Goal: Task Accomplishment & Management: Complete application form

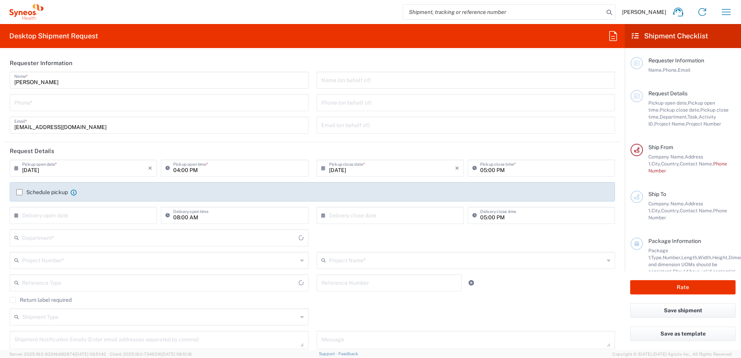
type input "3230"
click at [116, 102] on input "tel" at bounding box center [159, 102] width 290 height 14
type input "[GEOGRAPHIC_DATA] SAR [GEOGRAPHIC_DATA]"
type input "[PHONE_NUMBER]"
type input "7064472"
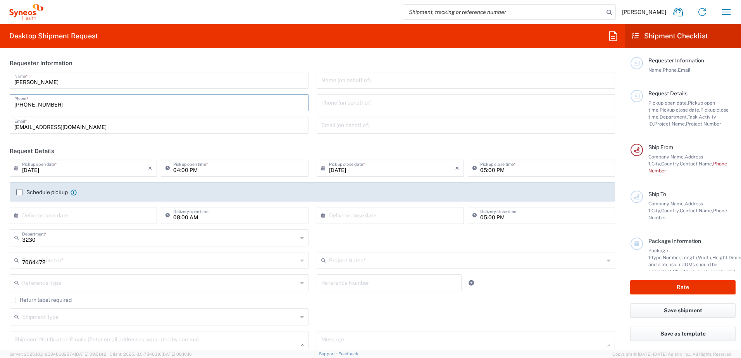
type input "Gilead 7064472"
type input "Syneos Health Hong Kong Ltd"
type input "[GEOGRAPHIC_DATA] SAR [GEOGRAPHIC_DATA]"
type input "[PHONE_NUMBER]"
type input "Gilead Sciences, Inc"
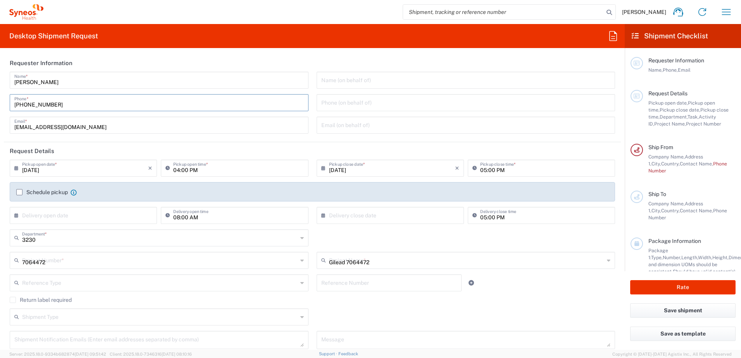
type input "[STREET_ADDRESS]"
type input "[GEOGRAPHIC_DATA]"
type input "[US_STATE]"
type input "[GEOGRAPHIC_DATA]"
type input "94404"
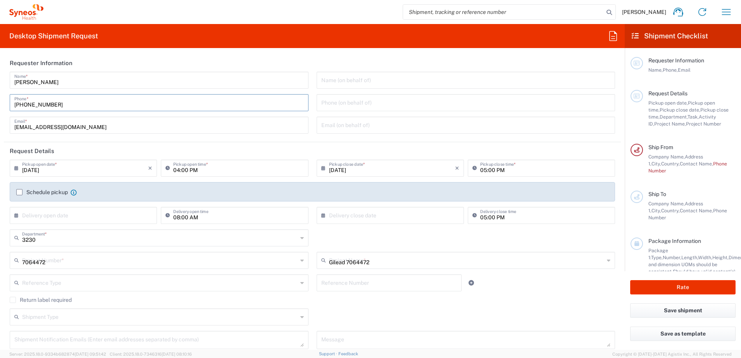
type input "[PERSON_NAME]"
type input "[PHONE_NUMBER]"
type input "[PERSON_NAME][EMAIL_ADDRESS][DOMAIN_NAME]"
type input "1"
type input "24.13"
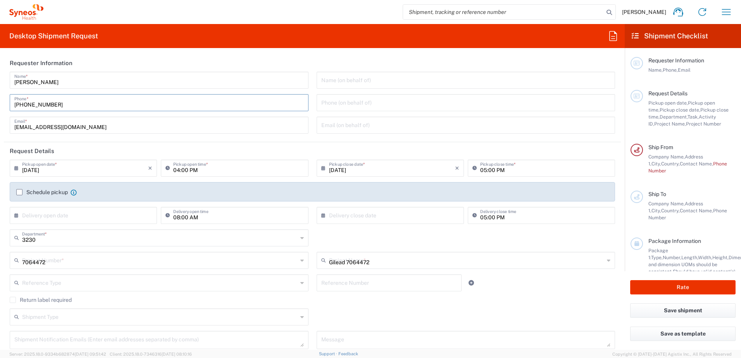
type input "31.75"
type input "0.64"
type input "0.45"
type input "Sender/Shipper"
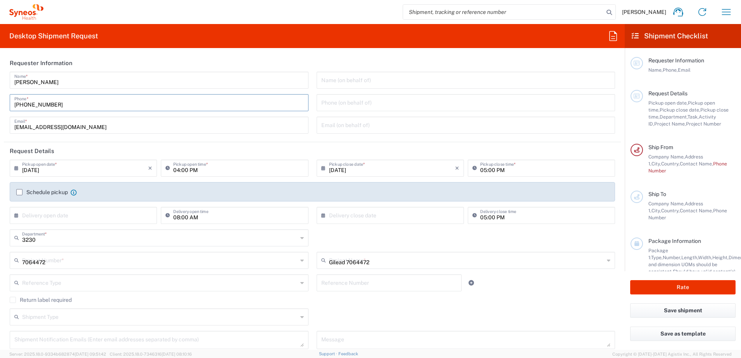
type input "Delivery Duty Paid"
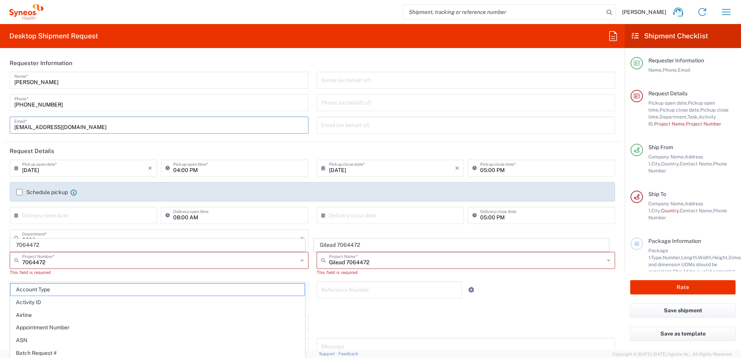
click at [139, 124] on input "[EMAIL_ADDRESS][DOMAIN_NAME]" at bounding box center [159, 125] width 290 height 14
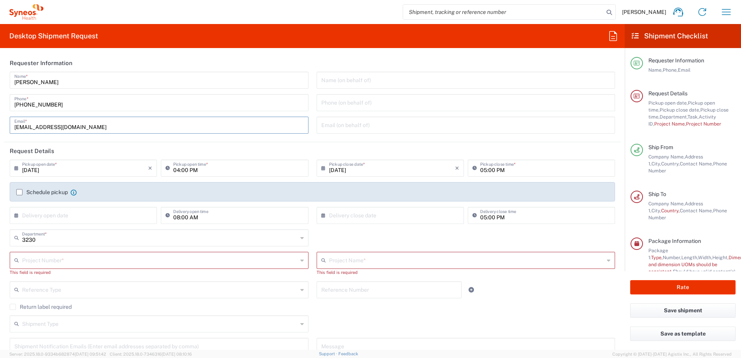
click at [16, 155] on header "Request Details" at bounding box center [312, 150] width 617 height 17
click at [20, 193] on label "Schedule pickup" at bounding box center [42, 192] width 52 height 6
click at [19, 192] on input "Schedule pickup" at bounding box center [19, 192] width 0 height 0
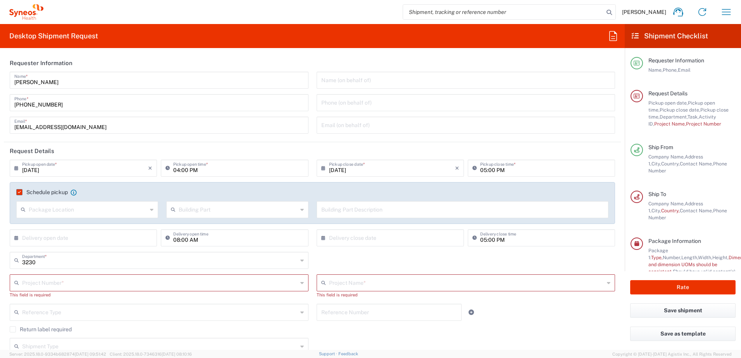
click at [25, 169] on input "[DATE]" at bounding box center [85, 168] width 126 height 14
click at [81, 207] on span "3" at bounding box center [85, 205] width 12 height 11
type input "[DATE]"
click at [177, 170] on input "04:00 PM" at bounding box center [238, 168] width 130 height 14
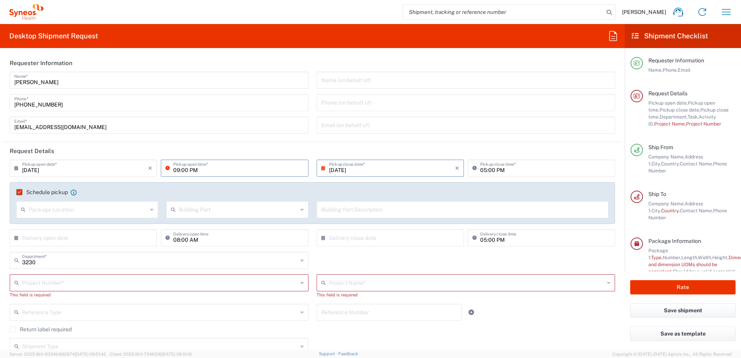
click at [194, 169] on input "09:00 PM" at bounding box center [238, 168] width 130 height 14
type input "09:00 AM"
click at [480, 170] on input "05:00 PM" at bounding box center [545, 168] width 130 height 14
type input "06:00 PM"
click at [478, 148] on header "Request Details" at bounding box center [312, 150] width 617 height 17
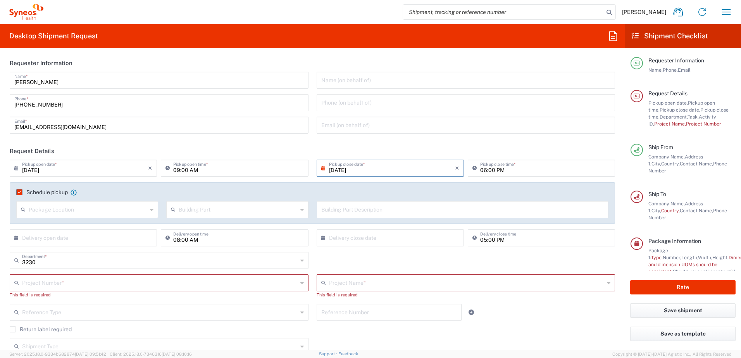
click at [174, 240] on input "08:00 AM" at bounding box center [238, 238] width 130 height 14
type input "09:00 AM"
click at [137, 283] on input "text" at bounding box center [160, 283] width 276 height 14
type input "7064472"
click at [49, 267] on span "7064472" at bounding box center [157, 268] width 294 height 12
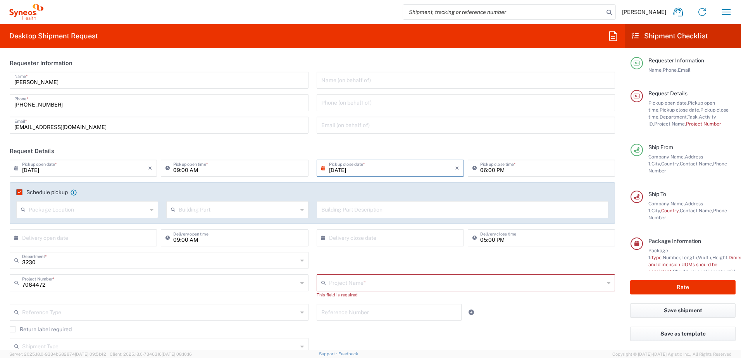
type input "Gilead 7064472"
click at [388, 266] on div "3230 Department * 3230 3000 3100 3109 3110 3111 3112 3125 3130 3135 3136 3150 3…" at bounding box center [313, 263] width 614 height 22
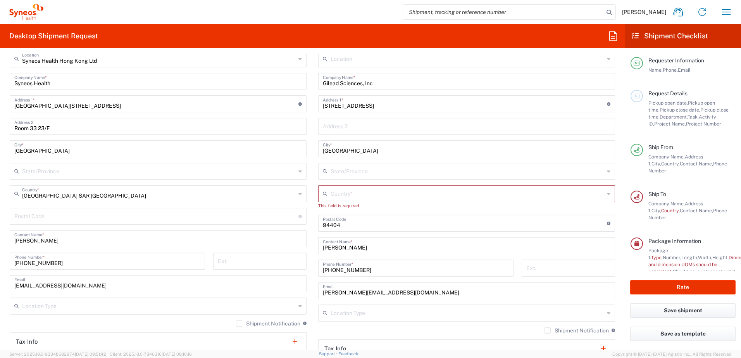
scroll to position [388, 0]
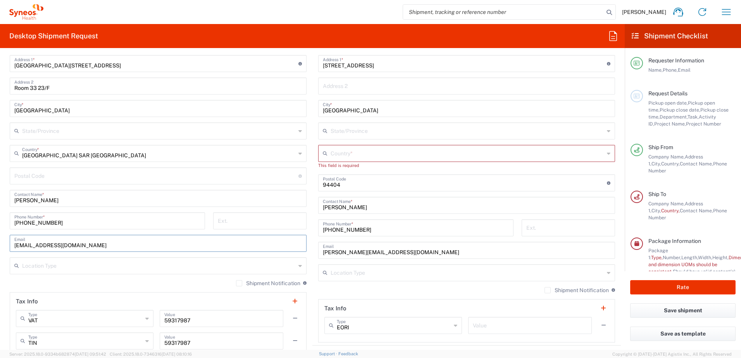
click at [216, 245] on input "[EMAIL_ADDRESS][DOMAIN_NAME]" at bounding box center [158, 243] width 288 height 14
click at [411, 291] on div "Shipment Notification If checked, a shipment notification email will be sent to…" at bounding box center [466, 293] width 297 height 12
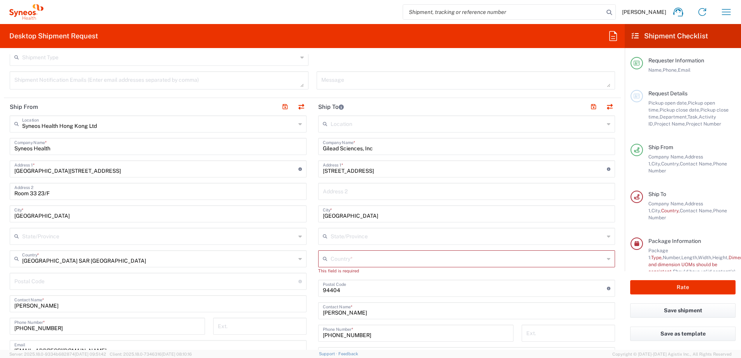
scroll to position [271, 0]
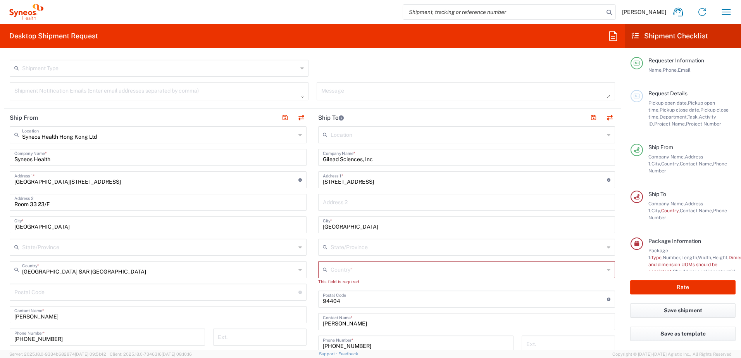
click at [391, 169] on div "Location [PERSON_NAME] LLC-[GEOGRAPHIC_DATA] [GEOGRAPHIC_DATA] [GEOGRAPHIC_DATA…" at bounding box center [466, 292] width 297 height 333
click at [388, 176] on input "[STREET_ADDRESS]" at bounding box center [465, 180] width 284 height 14
click at [452, 180] on input "[STREET_ADDRESS]" at bounding box center [465, 180] width 284 height 14
paste input "[STREET_ADDRESS]"
type input "[STREET_ADDRESS]"
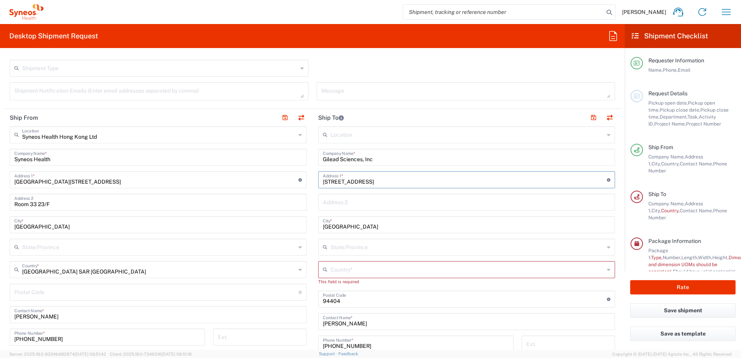
click at [306, 202] on main "Syneos Health Hong Kong Ltd Location Syneos Health Hong Kong Ltd Syneos Health …" at bounding box center [158, 300] width 309 height 348
click at [367, 230] on input "[GEOGRAPHIC_DATA]" at bounding box center [467, 225] width 288 height 14
drag, startPoint x: 375, startPoint y: 227, endPoint x: 313, endPoint y: 228, distance: 62.8
click at [313, 228] on main "Location [PERSON_NAME] LLC-[GEOGRAPHIC_DATA] [GEOGRAPHIC_DATA] [GEOGRAPHIC_DATA…" at bounding box center [467, 292] width 309 height 333
type input "[GEOGRAPHIC_DATA]"
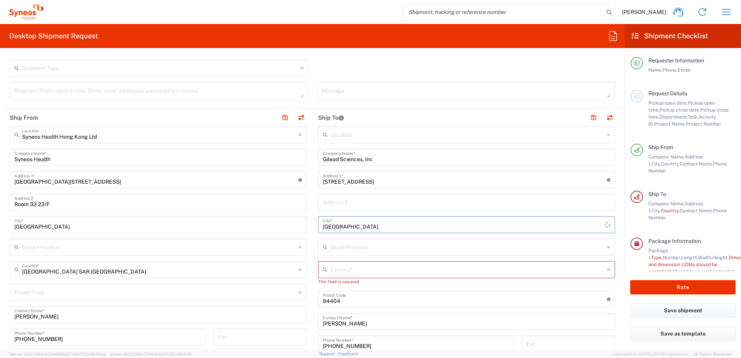
click at [371, 270] on input "text" at bounding box center [468, 269] width 274 height 14
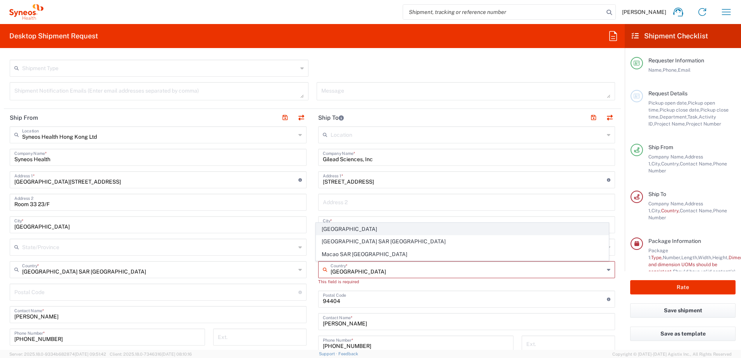
type input "[GEOGRAPHIC_DATA]"
click at [328, 230] on span "[GEOGRAPHIC_DATA]" at bounding box center [462, 229] width 293 height 12
type input "Sender/Shipper"
type input "Delivery Duty Paid"
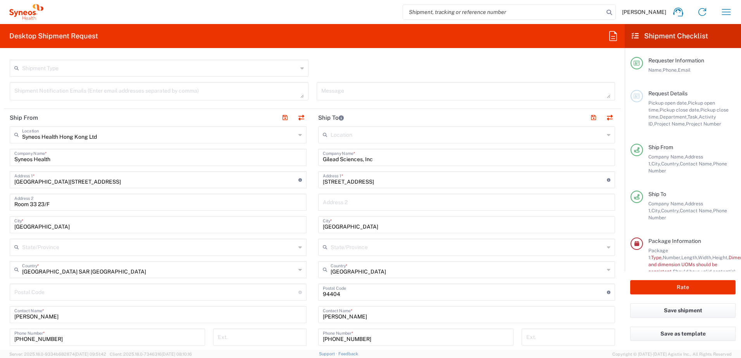
click at [313, 272] on main "Location [PERSON_NAME] LLC-[GEOGRAPHIC_DATA] [GEOGRAPHIC_DATA] [GEOGRAPHIC_DATA…" at bounding box center [467, 289] width 309 height 326
drag, startPoint x: 513, startPoint y: 179, endPoint x: 575, endPoint y: 179, distance: 62.4
click at [575, 179] on input "[STREET_ADDRESS]" at bounding box center [465, 180] width 284 height 14
type input "[STREET_ADDRESS]"
drag, startPoint x: 384, startPoint y: 295, endPoint x: 357, endPoint y: 296, distance: 26.4
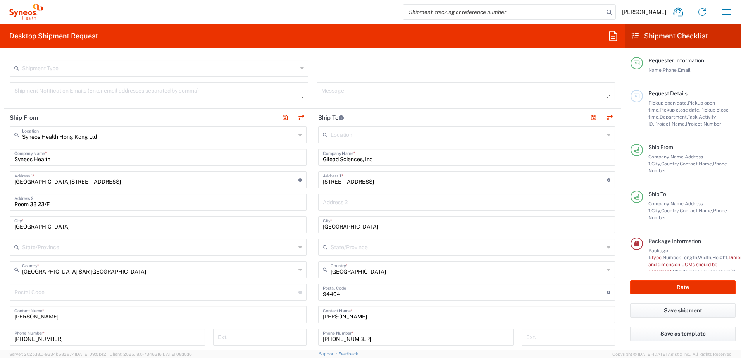
click at [383, 295] on input "undefined" at bounding box center [465, 292] width 284 height 14
drag, startPoint x: 357, startPoint y: 296, endPoint x: 289, endPoint y: 296, distance: 67.5
click at [289, 296] on div "Ship From Syneos Health Hong Kong Ltd Location Syneos Health Hong Kong Ltd Syne…" at bounding box center [312, 293] width 617 height 369
paste input "200122"
type input "200122"
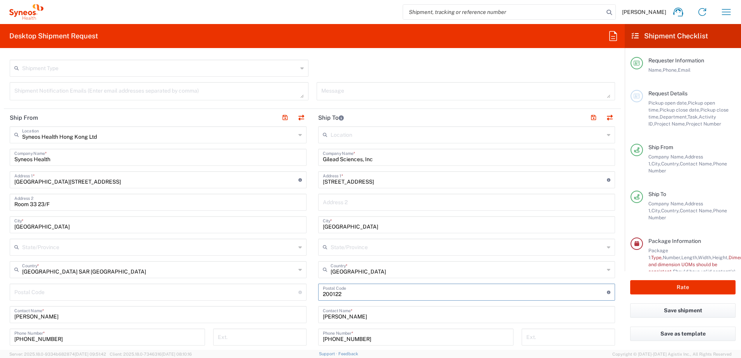
click at [314, 308] on main "Location [PERSON_NAME] LLC-[GEOGRAPHIC_DATA] [GEOGRAPHIC_DATA] [GEOGRAPHIC_DATA…" at bounding box center [467, 289] width 309 height 326
click at [384, 243] on input "text" at bounding box center [468, 247] width 274 height 14
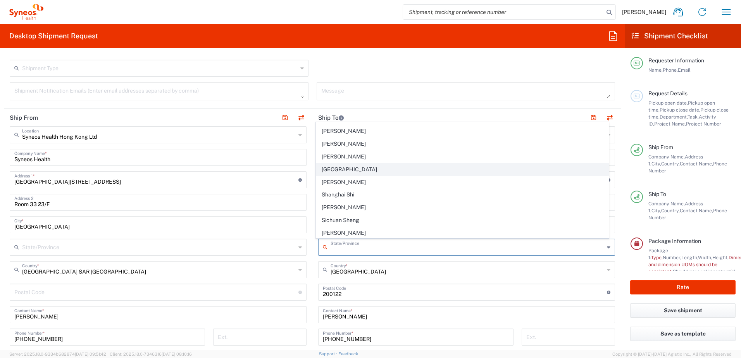
scroll to position [233, 0]
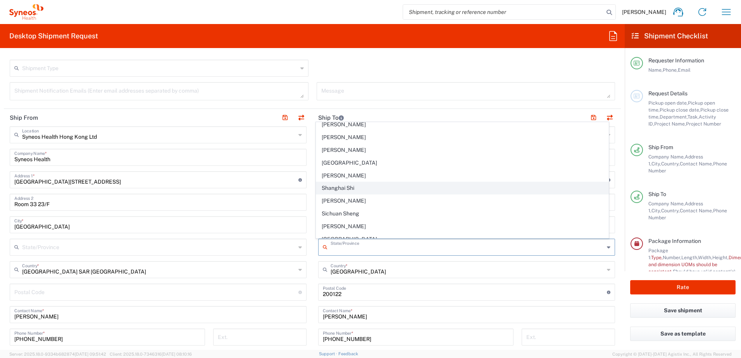
click at [373, 190] on span "Shanghai Shi" at bounding box center [462, 188] width 293 height 12
type input "Shanghai Shi"
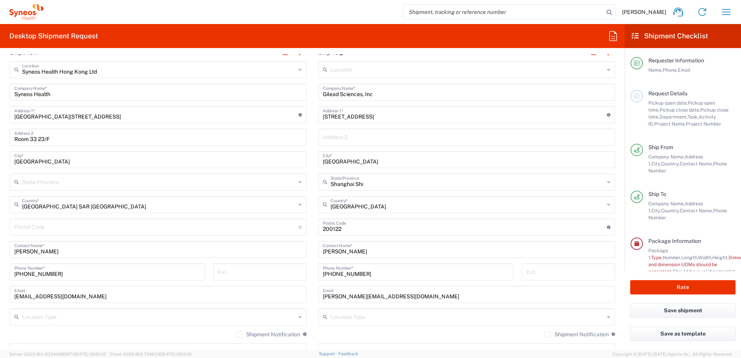
scroll to position [349, 0]
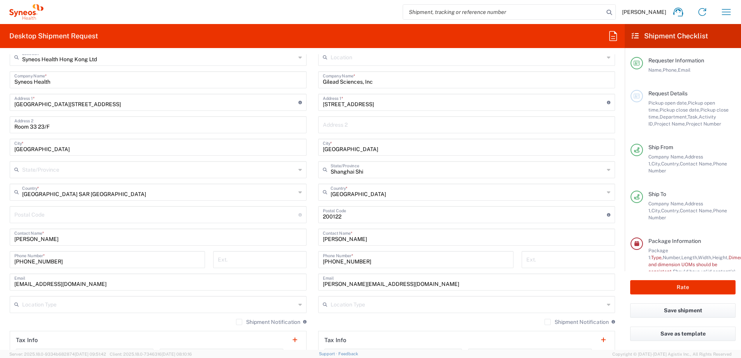
drag, startPoint x: 368, startPoint y: 240, endPoint x: 356, endPoint y: 241, distance: 12.1
click at [368, 240] on input "[PERSON_NAME]" at bounding box center [467, 237] width 288 height 14
drag, startPoint x: 348, startPoint y: 238, endPoint x: 276, endPoint y: 236, distance: 71.4
click at [275, 236] on div "Ship From Syneos Health Hong Kong Ltd Location Syneos Health Hong Kong Ltd Syne…" at bounding box center [312, 215] width 617 height 369
paste input "[PERSON_NAME]"
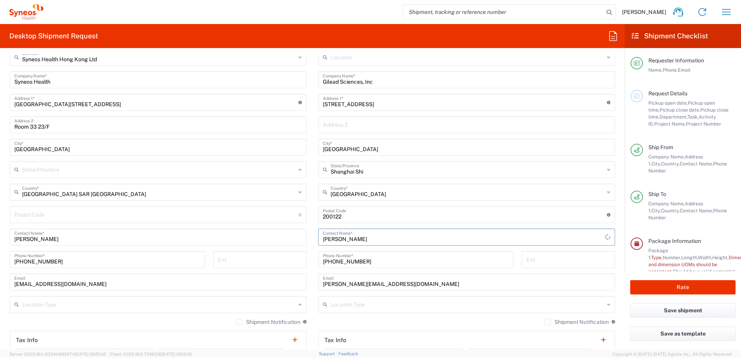
type input "[PERSON_NAME]"
click at [313, 254] on main "Location [PERSON_NAME] LLC-[GEOGRAPHIC_DATA] [GEOGRAPHIC_DATA] [GEOGRAPHIC_DATA…" at bounding box center [467, 212] width 309 height 326
click at [367, 261] on input "[PHONE_NUMBER]" at bounding box center [416, 259] width 186 height 14
drag, startPoint x: 384, startPoint y: 259, endPoint x: 256, endPoint y: 256, distance: 128.0
click at [252, 256] on div "Ship From Syneos Health Hong Kong Ltd Location Syneos Health Hong Kong Ltd Syne…" at bounding box center [312, 215] width 617 height 369
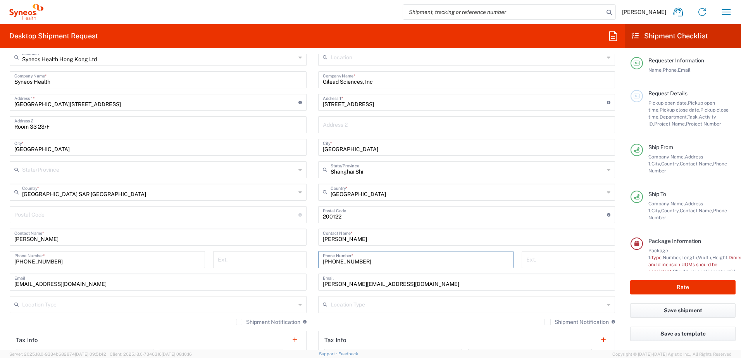
paste input "[PHONE_NUMBER]"
type input "[PHONE_NUMBER]"
click at [309, 278] on main "Syneos Health Hong Kong Ltd Location Syneos Health Hong Kong Ltd Syneos Health …" at bounding box center [158, 223] width 309 height 348
click at [440, 282] on input "[PERSON_NAME][EMAIL_ADDRESS][DOMAIN_NAME]" at bounding box center [467, 282] width 288 height 14
paste input "[PERSON_NAME].[PERSON_NAME]"
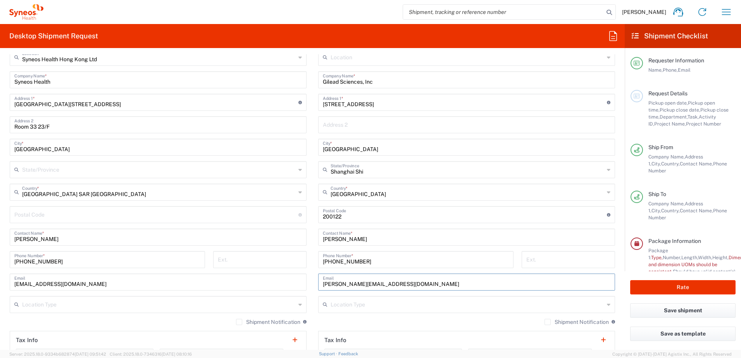
type input "[PERSON_NAME][EMAIL_ADDRESS][DOMAIN_NAME]"
click at [308, 295] on main "Syneos Health Hong Kong Ltd Location Syneos Health Hong Kong Ltd Syneos Health …" at bounding box center [158, 223] width 309 height 348
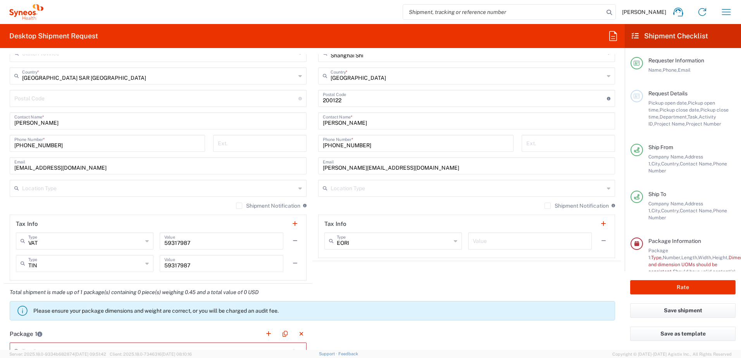
scroll to position [582, 0]
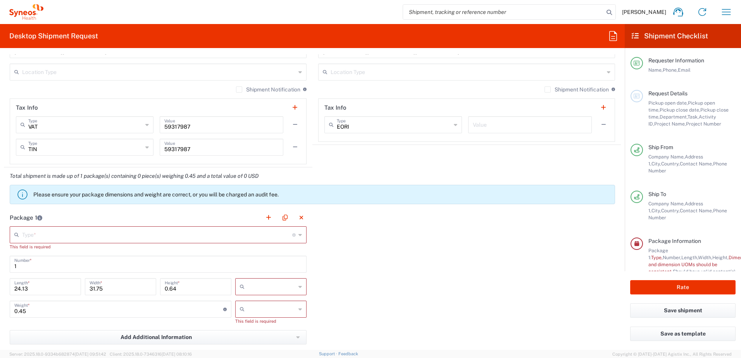
click at [164, 244] on div "This field is required" at bounding box center [158, 247] width 297 height 7
click at [163, 237] on input "text" at bounding box center [157, 235] width 270 height 14
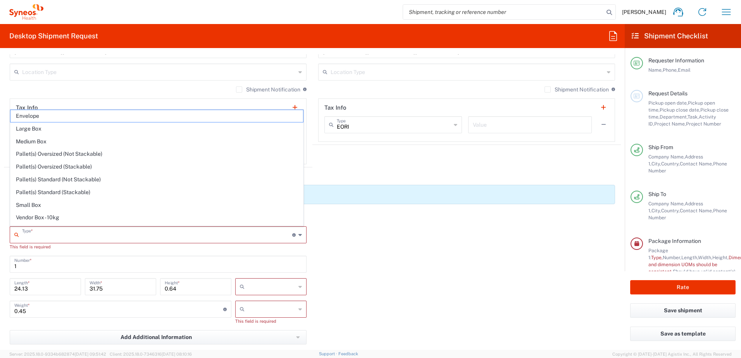
click at [142, 118] on span "Envelope" at bounding box center [156, 116] width 293 height 12
type input "Envelope"
type input "9.5"
type input "12.5"
type input "0.25"
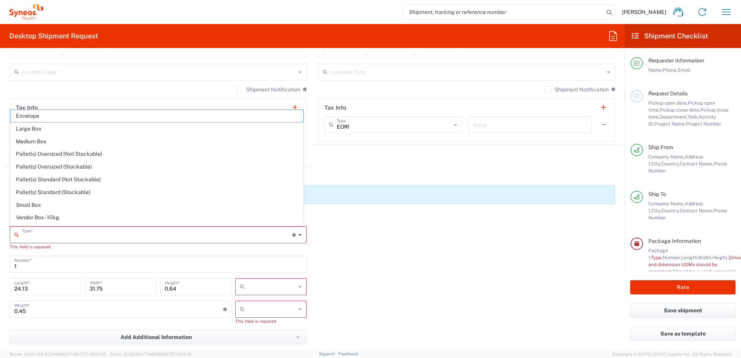
type input "in"
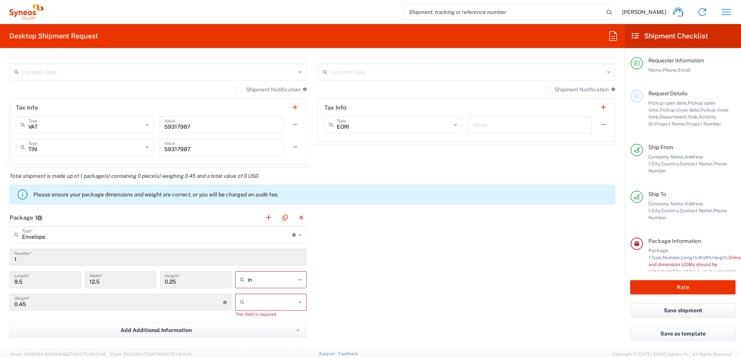
click at [395, 257] on div "Package 1 Envelope Type * Material used to package goods Envelope Large Box Med…" at bounding box center [312, 297] width 617 height 177
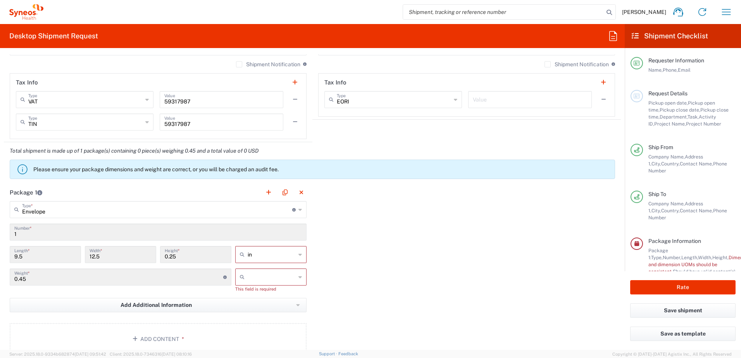
scroll to position [620, 0]
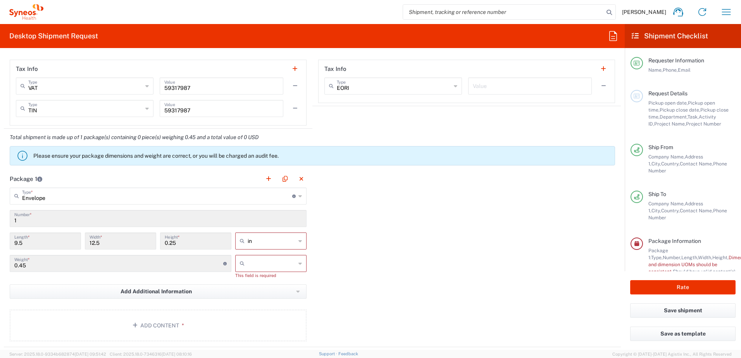
click at [281, 261] on input "text" at bounding box center [272, 263] width 48 height 12
click at [287, 281] on span "kgs" at bounding box center [268, 281] width 69 height 12
type input "kgs"
click at [370, 269] on div "Package 1 Envelope Type * Material used to package goods Envelope Large Box Med…" at bounding box center [312, 255] width 617 height 170
click at [292, 241] on input "in" at bounding box center [272, 241] width 48 height 12
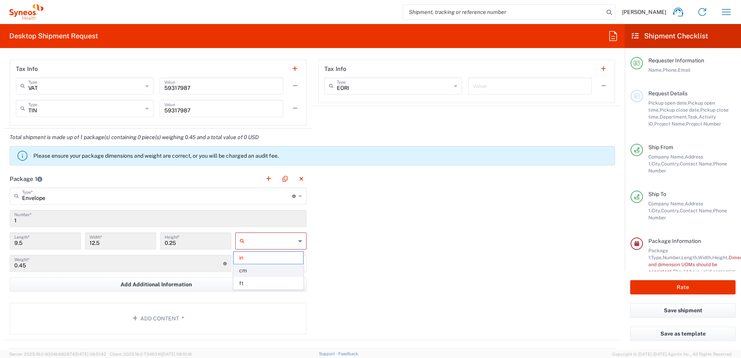
click at [275, 268] on span "cm" at bounding box center [268, 271] width 69 height 12
type input "24.13"
type input "31.75"
type input "0.64"
type input "cm"
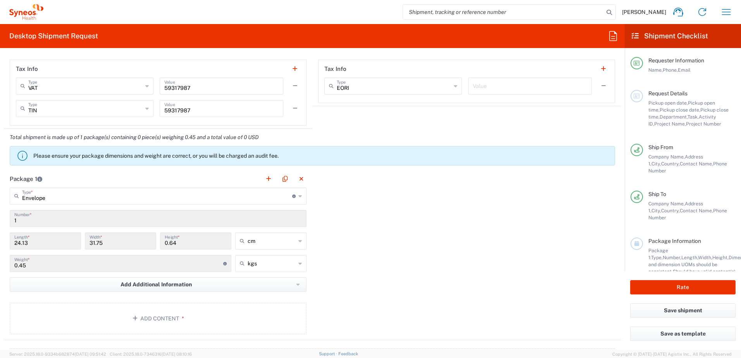
click at [428, 241] on div "Package 1 Envelope Type * Material used to package goods Envelope Large Box Med…" at bounding box center [312, 255] width 617 height 170
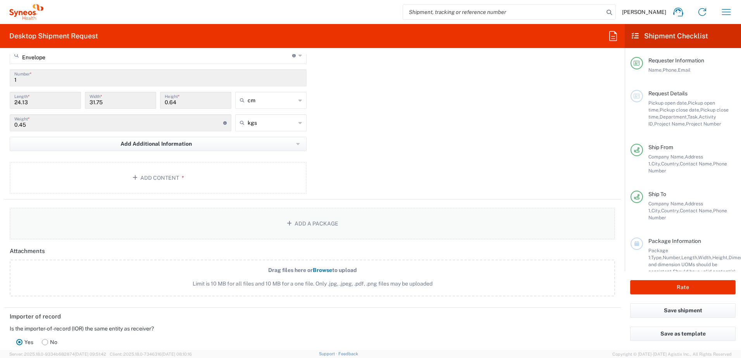
scroll to position [775, 0]
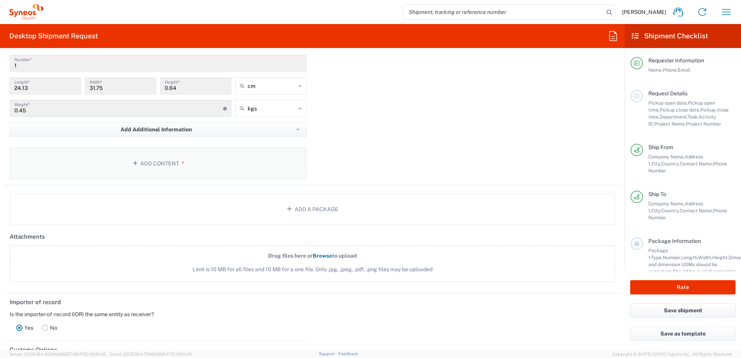
click at [141, 154] on button "Add Content *" at bounding box center [158, 164] width 297 height 32
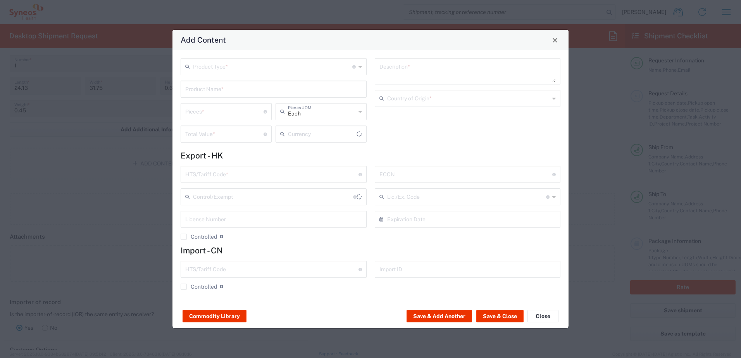
type input "US Dollar"
click at [252, 71] on input "text" at bounding box center [272, 66] width 159 height 14
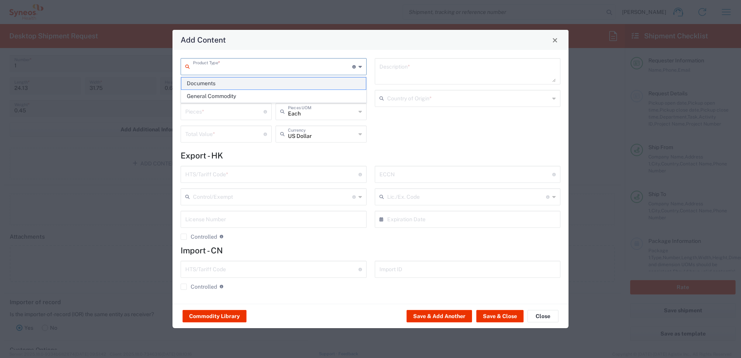
click at [249, 87] on span "Documents" at bounding box center [273, 84] width 185 height 12
type input "Documents"
type input "1"
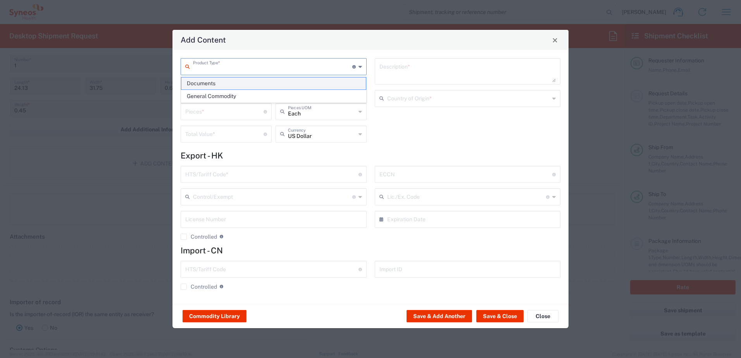
type textarea "Documents"
type input "[GEOGRAPHIC_DATA] SAR [GEOGRAPHIC_DATA]"
type input "0000.00.0000"
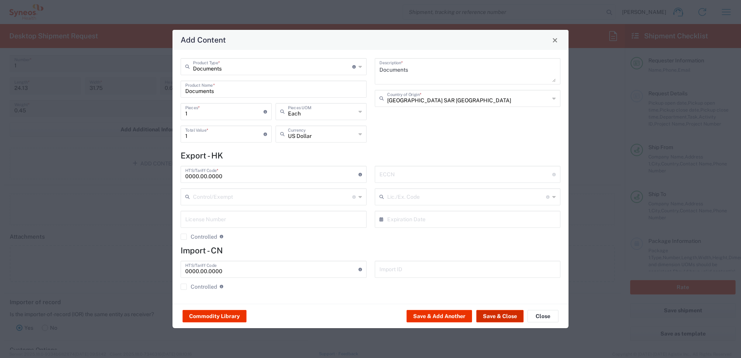
click at [492, 316] on button "Save & Close" at bounding box center [500, 316] width 47 height 12
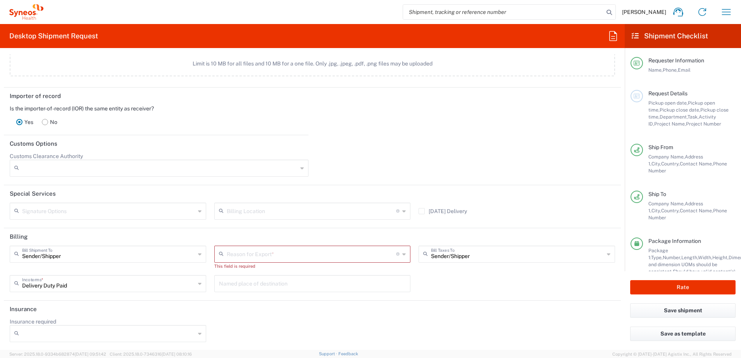
scroll to position [1028, 0]
click at [288, 254] on input "text" at bounding box center [312, 253] width 170 height 14
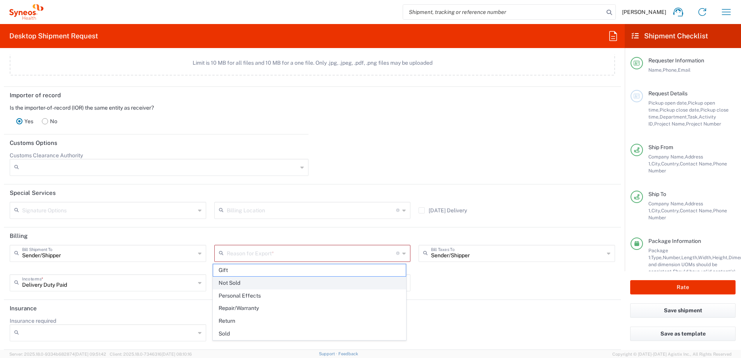
click at [284, 284] on span "Not Sold" at bounding box center [309, 283] width 193 height 12
type input "Not Sold"
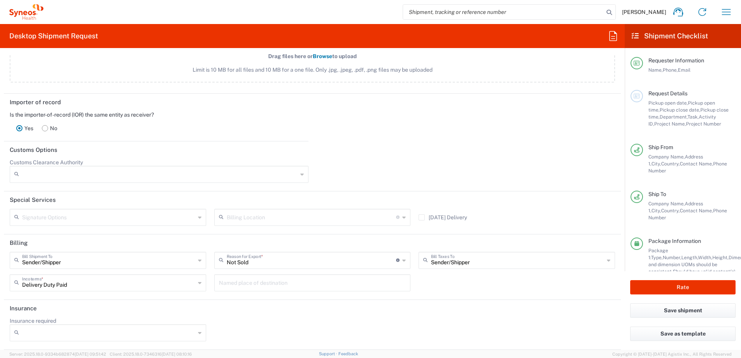
click at [409, 244] on header "Billing" at bounding box center [312, 243] width 617 height 17
click at [707, 288] on button "Rate" at bounding box center [682, 287] width 105 height 14
type input "7064472"
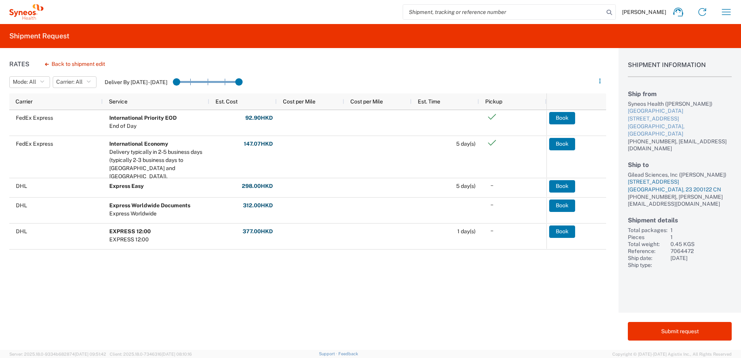
click at [677, 189] on div "[GEOGRAPHIC_DATA], 23 200122 CN" at bounding box center [680, 190] width 104 height 8
click at [96, 63] on button "Back to shipment edit" at bounding box center [75, 64] width 73 height 14
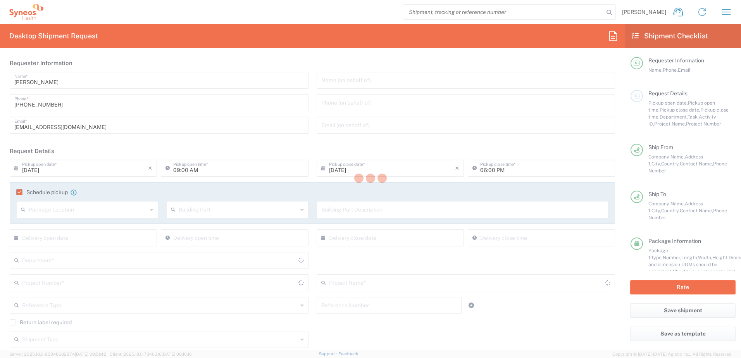
type input "Shanghai Shi"
type input "3230"
type input "Envelope"
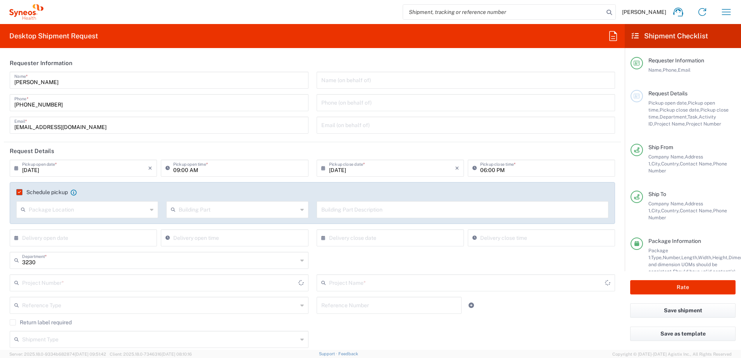
type input "7064472"
type input "Gilead 7064472"
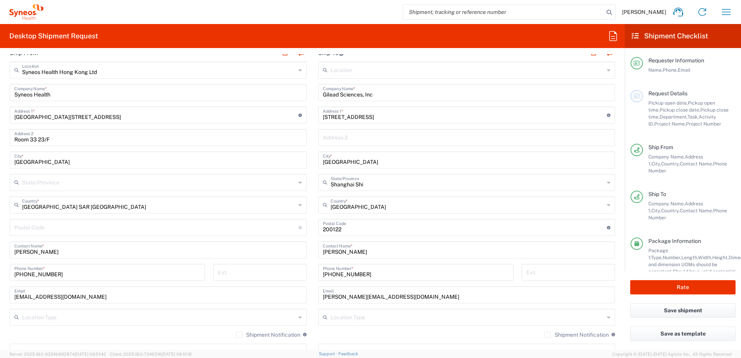
scroll to position [349, 0]
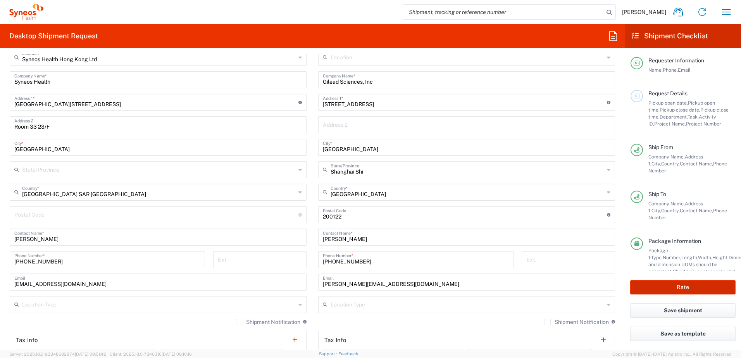
click at [705, 283] on button "Rate" at bounding box center [682, 287] width 105 height 14
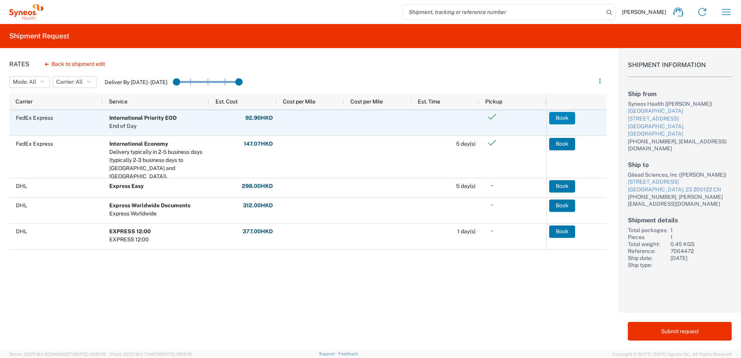
click at [551, 121] on button "Book" at bounding box center [562, 118] width 26 height 12
